Goal: Task Accomplishment & Management: Manage account settings

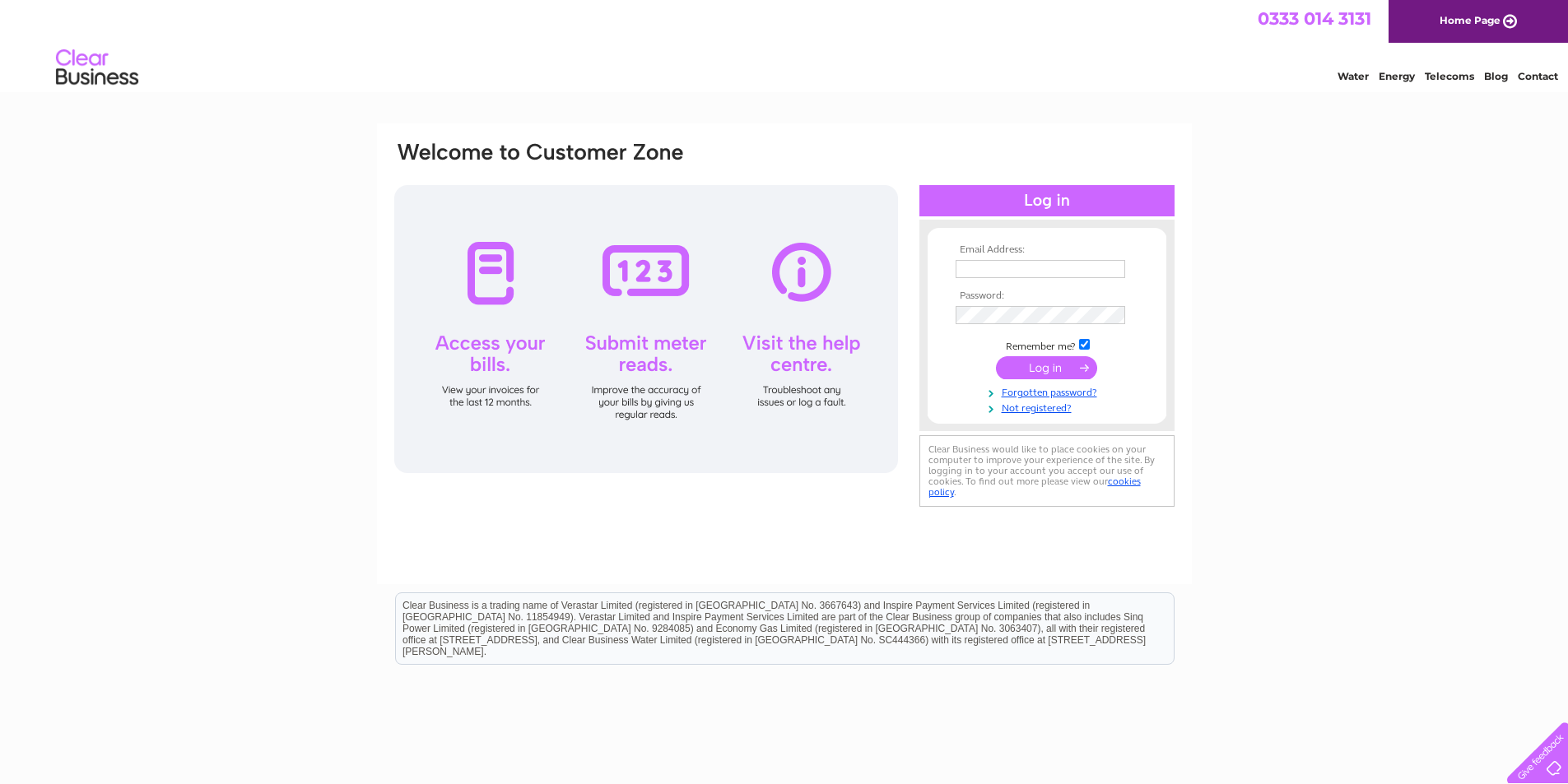
type input "candlish@tinyonline.co.uk"
click at [1054, 367] on input "submit" at bounding box center [1047, 367] width 101 height 23
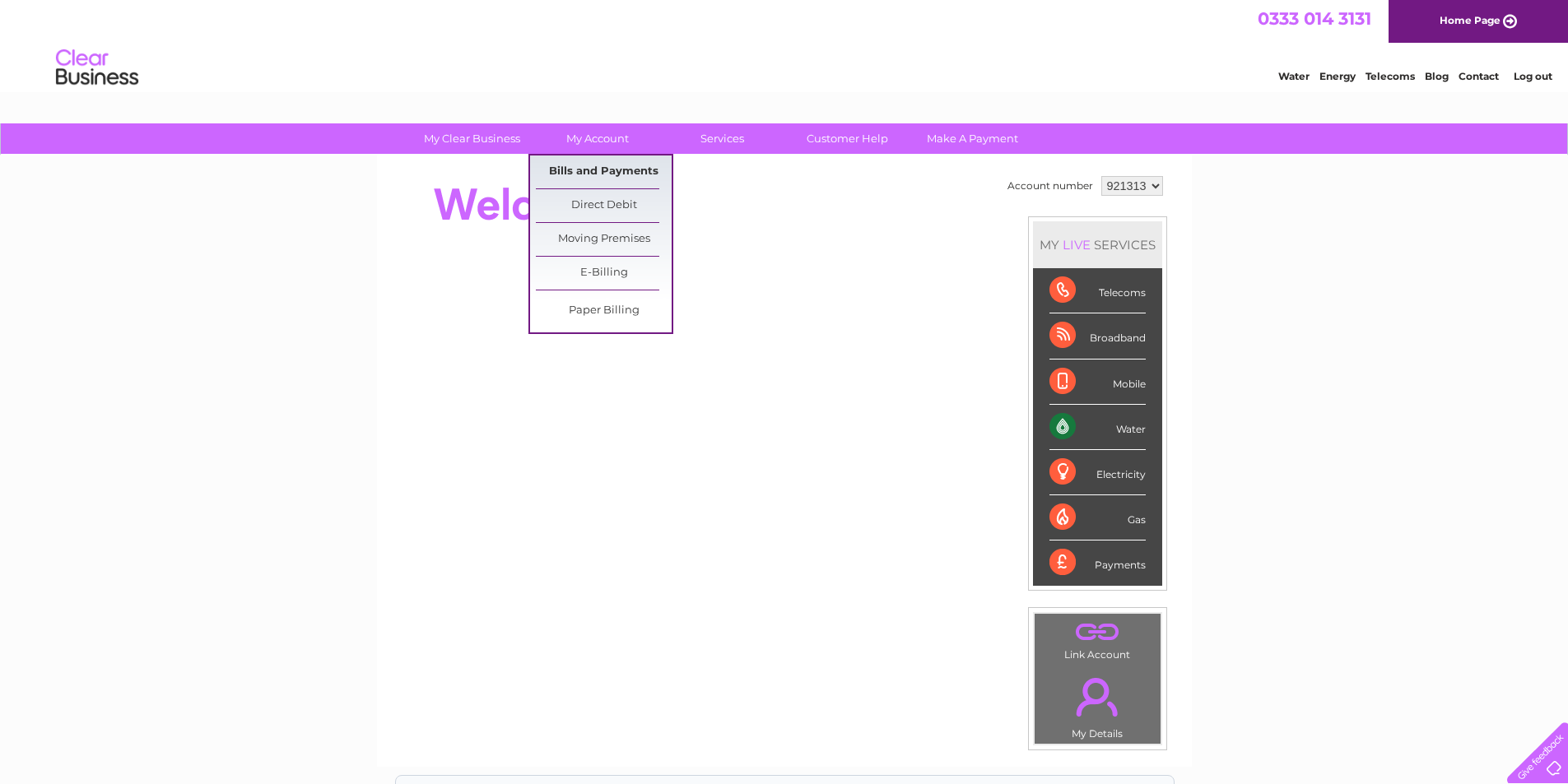
click at [582, 174] on link "Bills and Payments" at bounding box center [604, 172] width 136 height 33
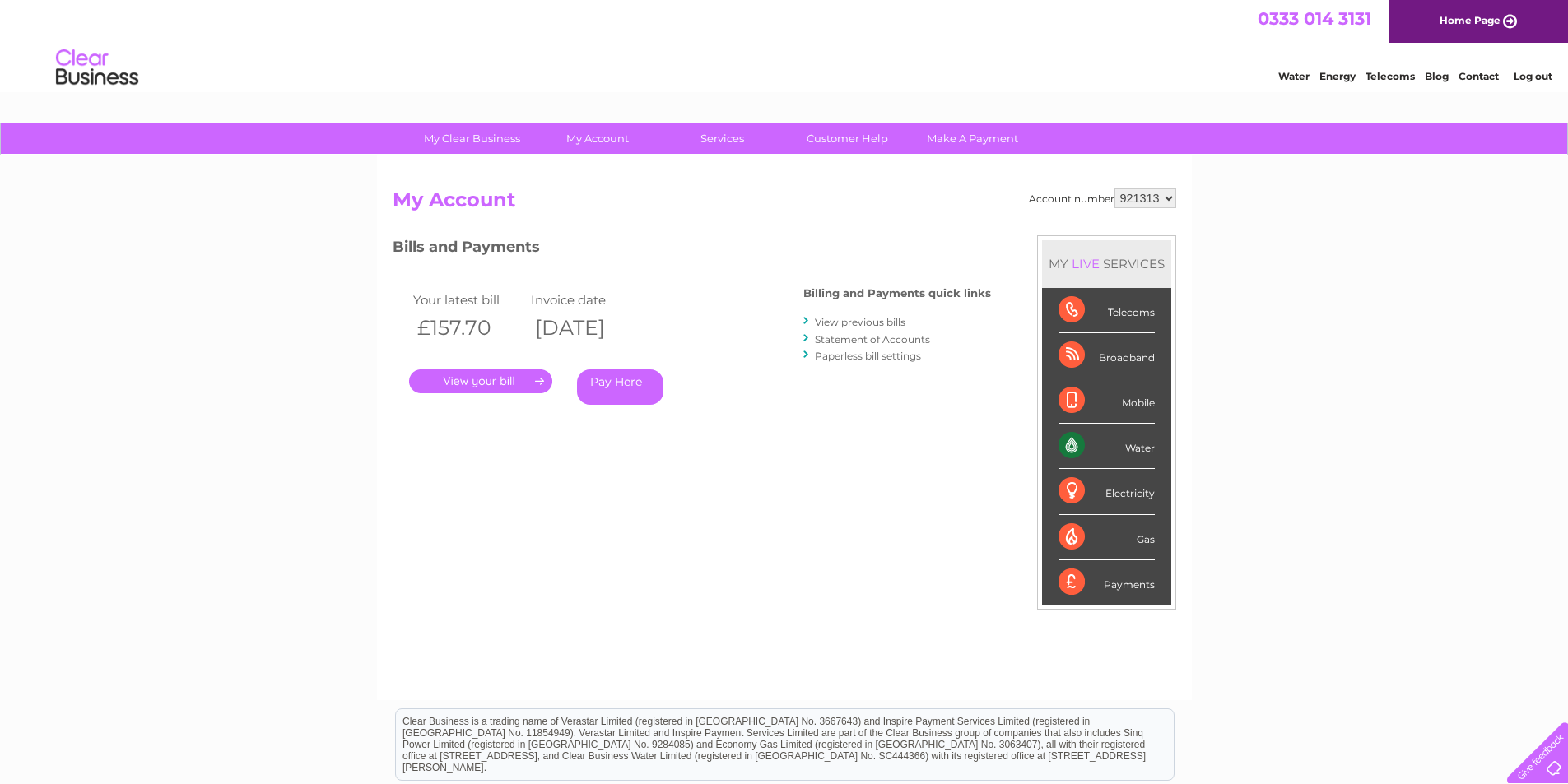
click at [479, 382] on link "." at bounding box center [481, 381] width 143 height 24
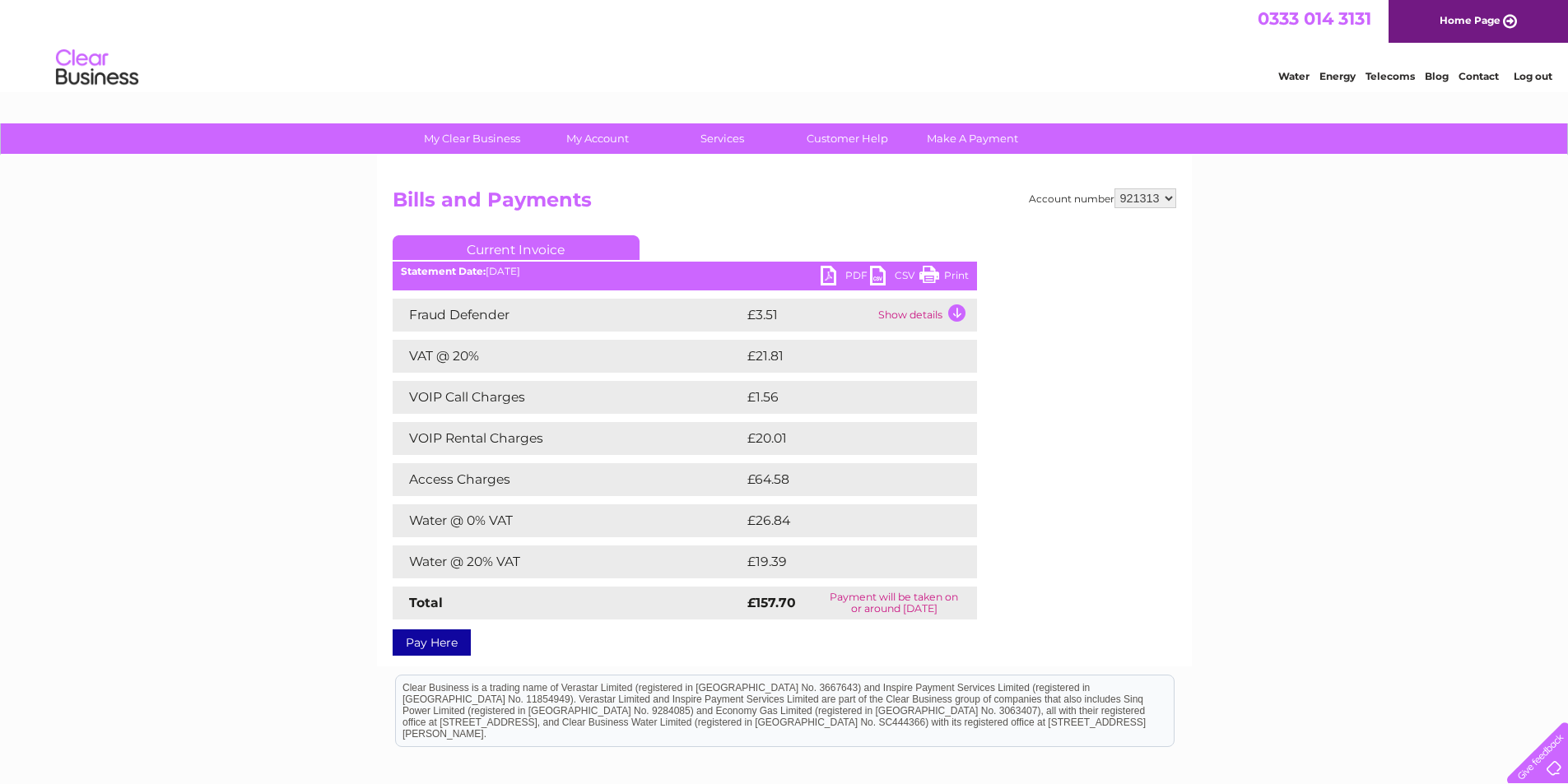
click at [837, 274] on link "PDF" at bounding box center [845, 278] width 50 height 24
click at [1541, 77] on link "Log out" at bounding box center [1533, 76] width 39 height 13
